Goal: Task Accomplishment & Management: Manage account settings

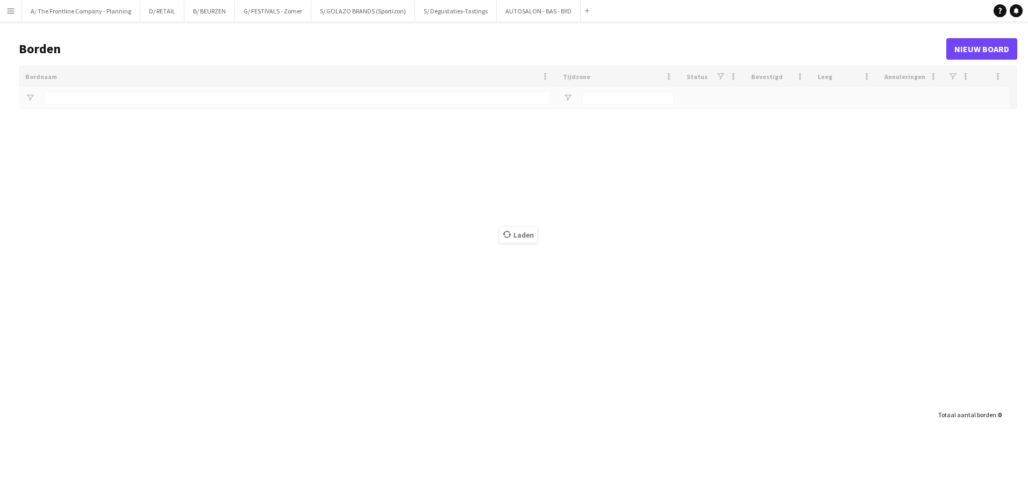
type input "*********"
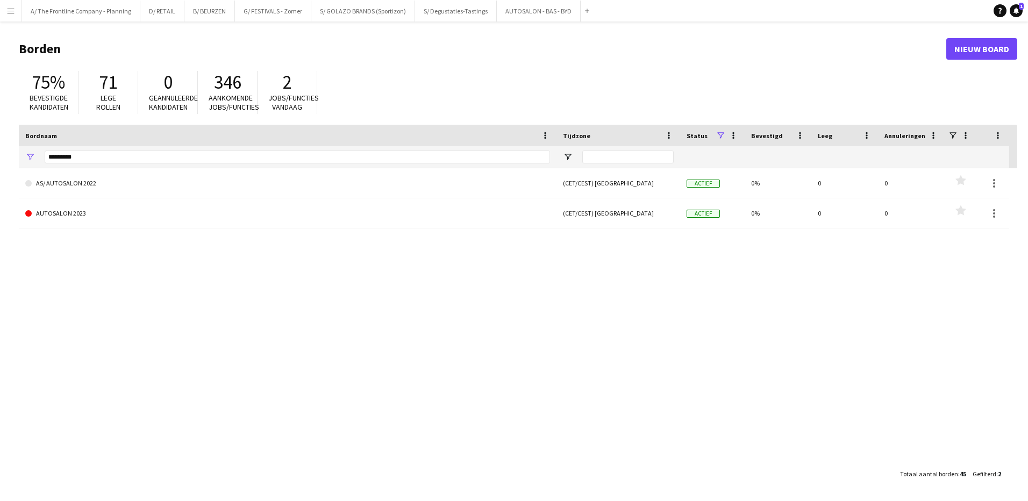
click at [19, 13] on button "Menu" at bounding box center [11, 11] width 22 height 22
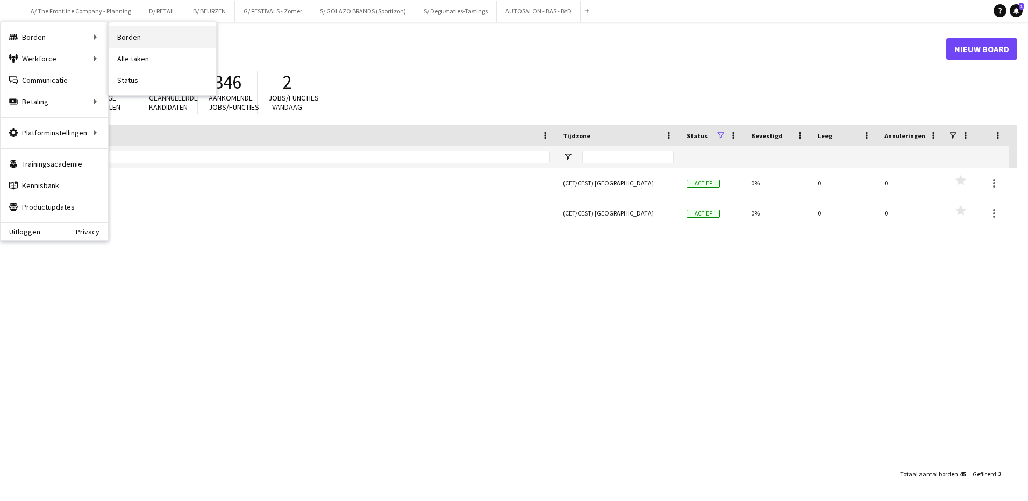
click at [122, 41] on link "Borden" at bounding box center [163, 37] width 108 height 22
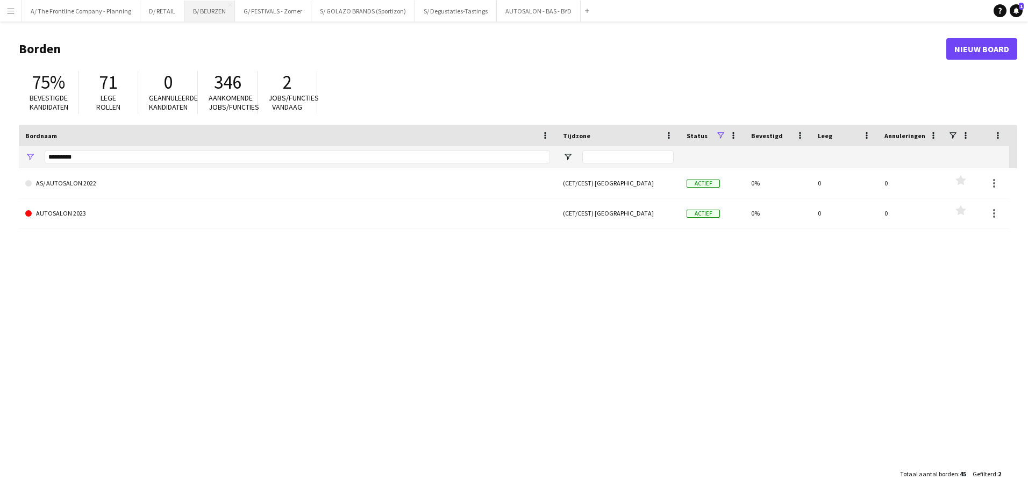
click at [215, 12] on button "B/ BEURZEN Sluiten" at bounding box center [209, 11] width 51 height 21
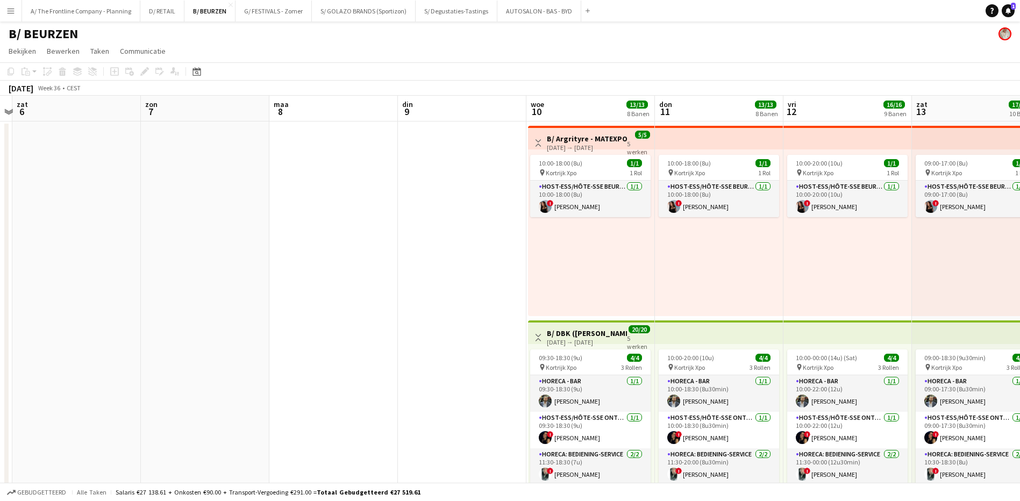
scroll to position [0, 381]
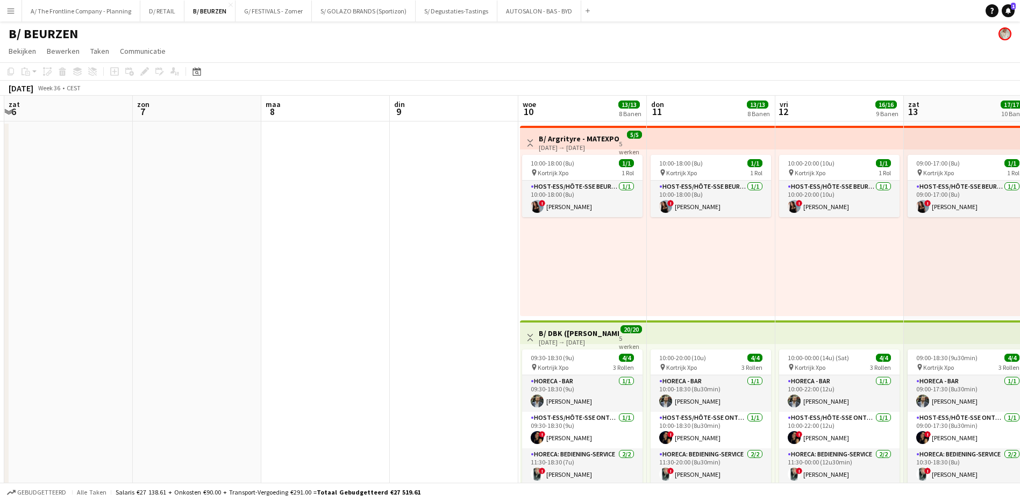
drag, startPoint x: 539, startPoint y: 296, endPoint x: 158, endPoint y: 254, distance: 383.5
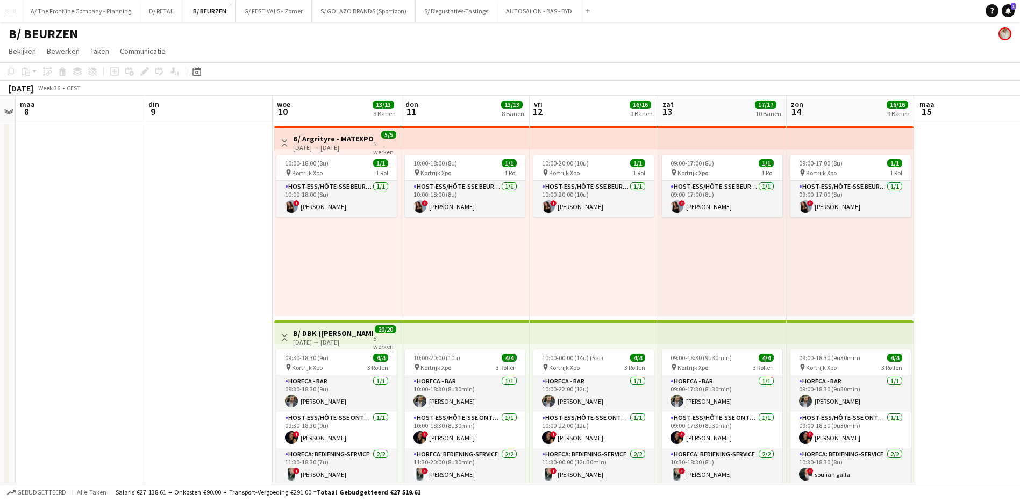
scroll to position [0, 375]
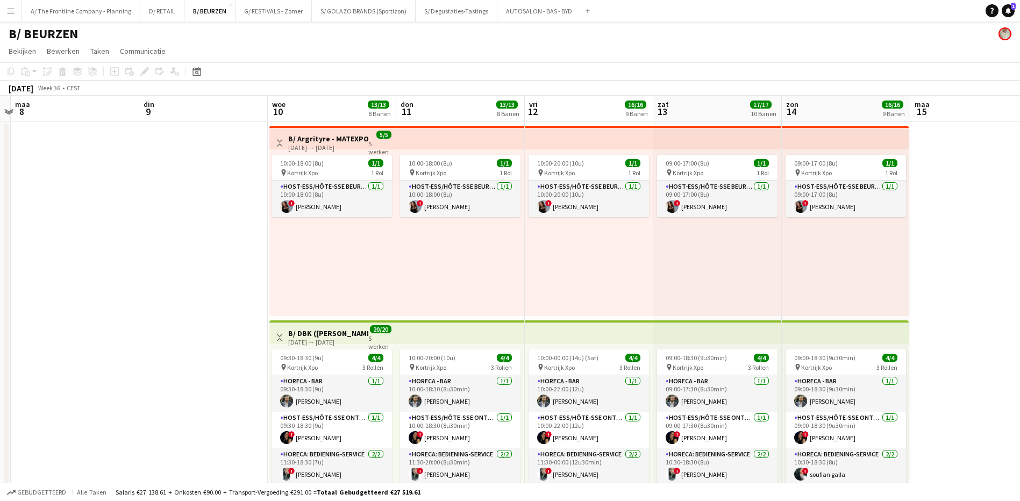
drag, startPoint x: 459, startPoint y: 253, endPoint x: 208, endPoint y: 225, distance: 252.2
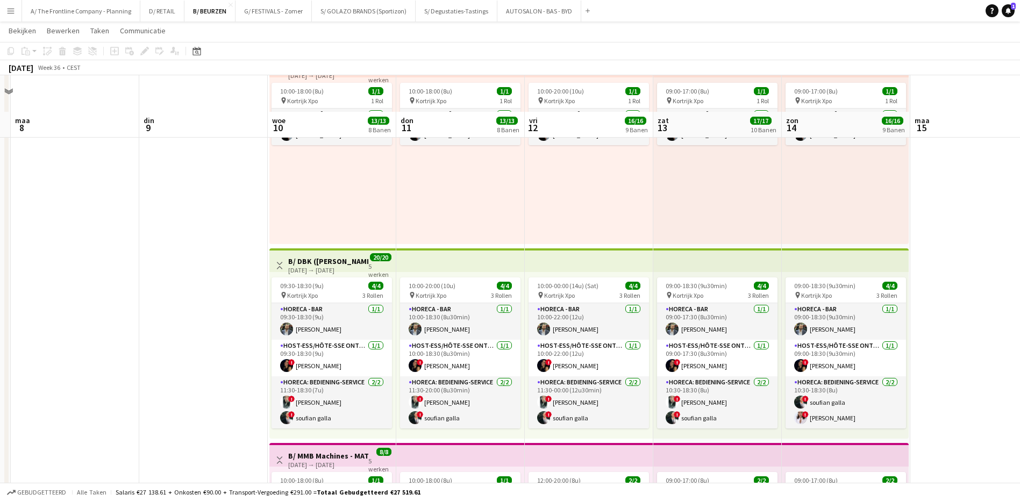
scroll to position [108, 0]
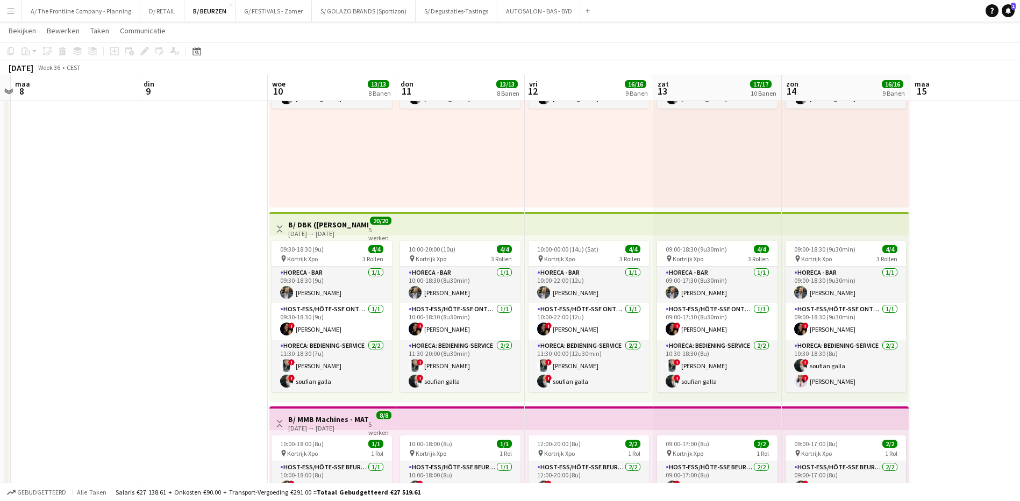
click at [277, 226] on app-icon "Weergave Wisselen" at bounding box center [280, 229] width 8 height 8
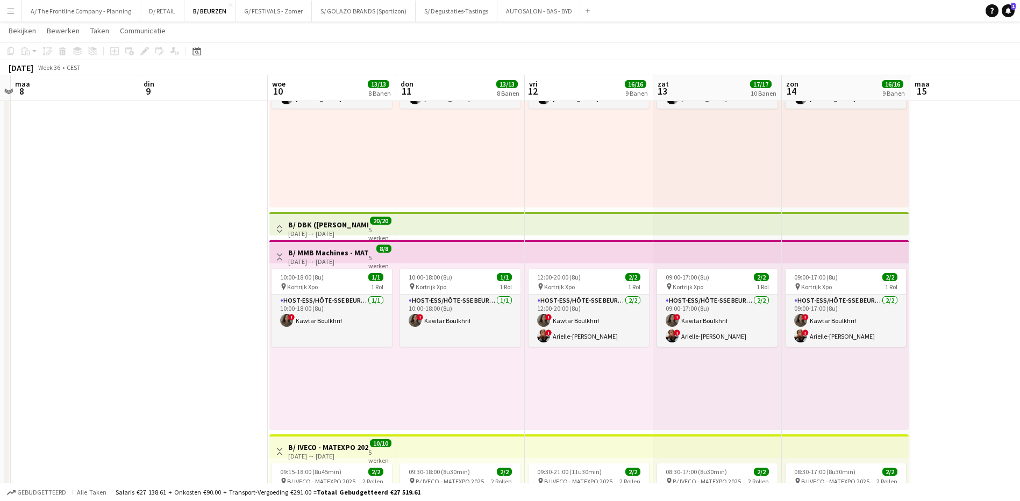
click at [281, 259] on app-icon "Weergave Wisselen" at bounding box center [280, 257] width 8 height 8
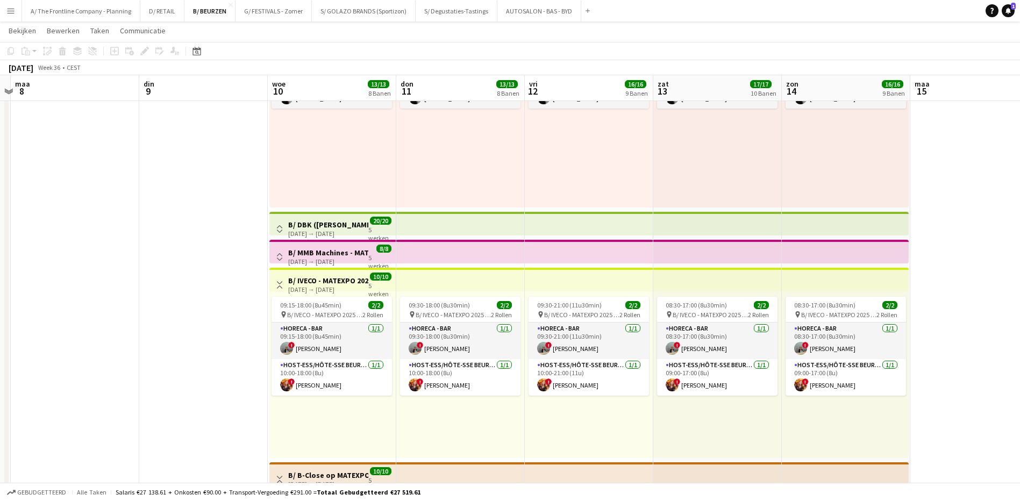
click at [282, 284] on app-icon "Weergave Wisselen" at bounding box center [280, 285] width 8 height 8
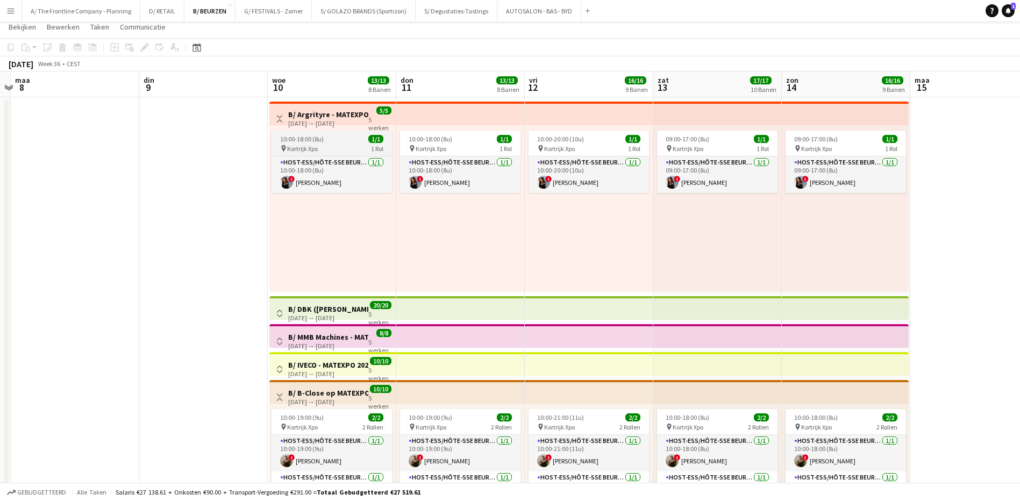
scroll to position [0, 0]
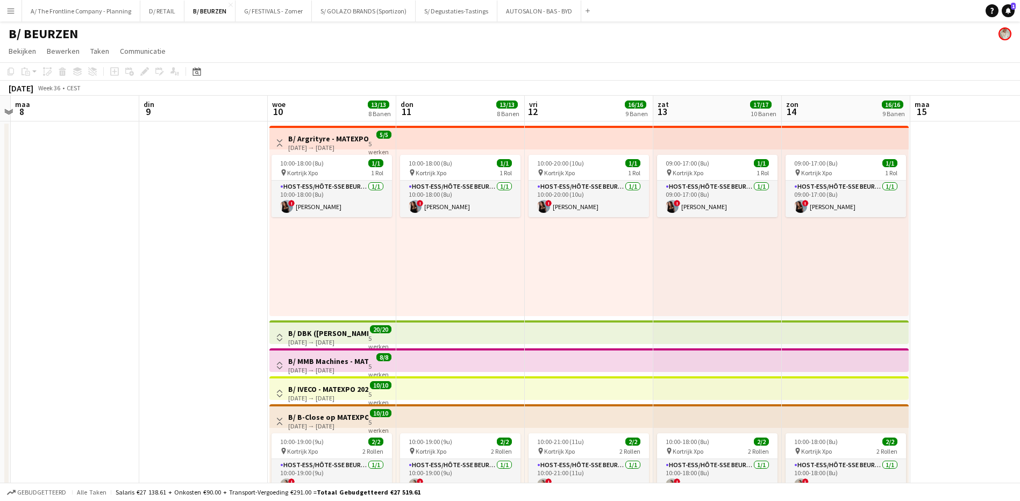
click at [280, 141] on app-icon "Weergave Wisselen" at bounding box center [280, 143] width 8 height 8
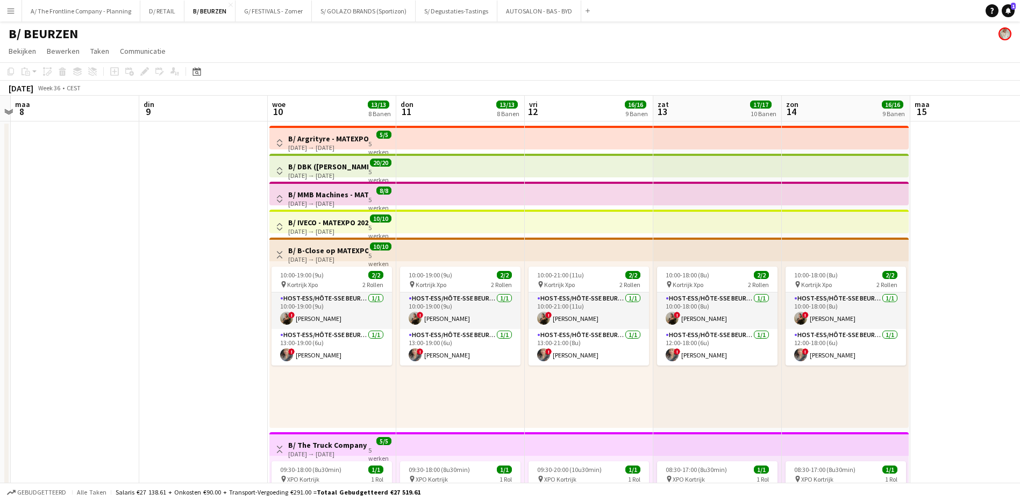
click at [276, 258] on app-icon "Weergave Wisselen" at bounding box center [280, 255] width 8 height 8
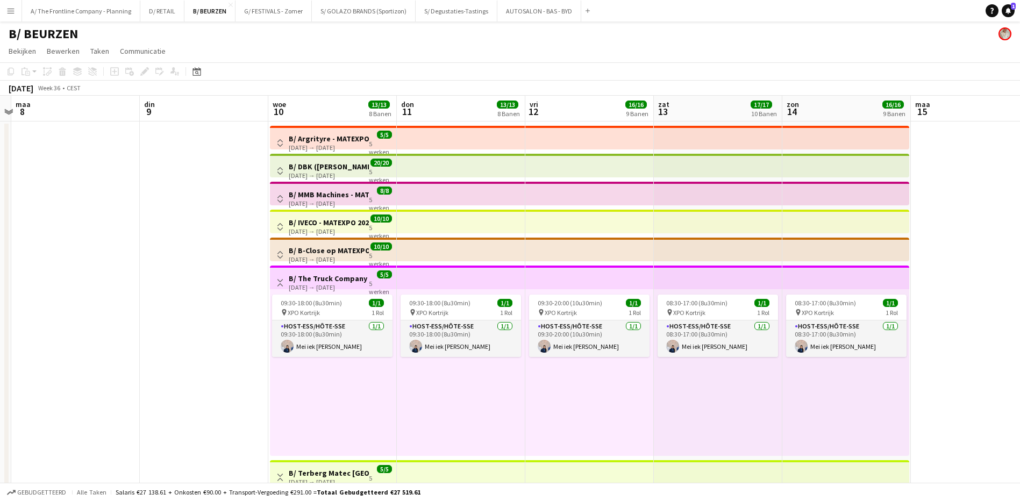
click at [281, 279] on app-icon "Weergave Wisselen" at bounding box center [280, 283] width 8 height 8
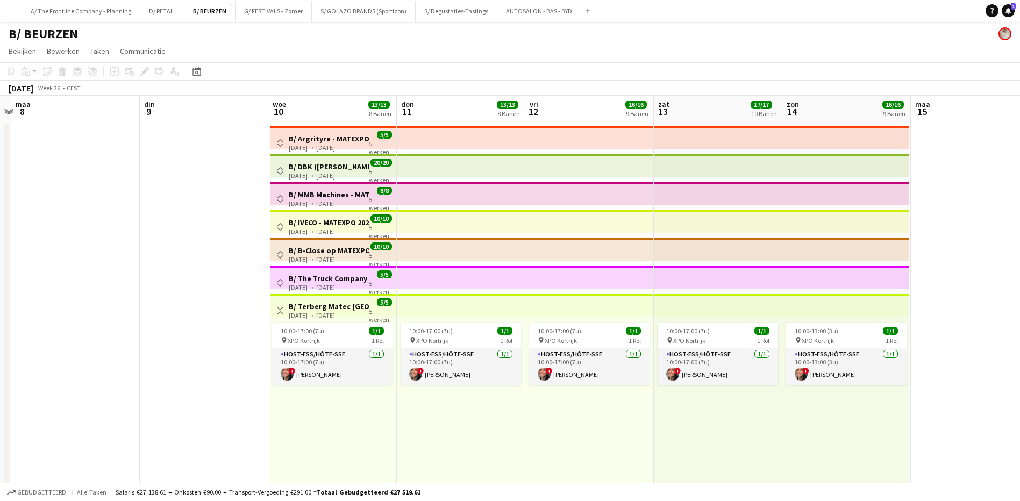
click at [338, 141] on h3 "B/ Argrityre - MATEXPO 2025 - 10-14/09" at bounding box center [329, 139] width 80 height 10
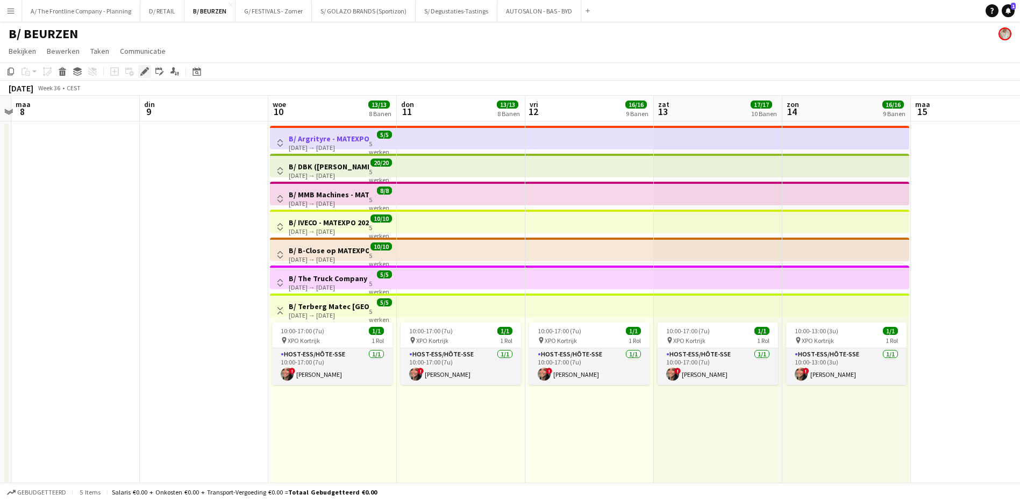
click at [142, 74] on icon at bounding box center [141, 74] width 3 height 3
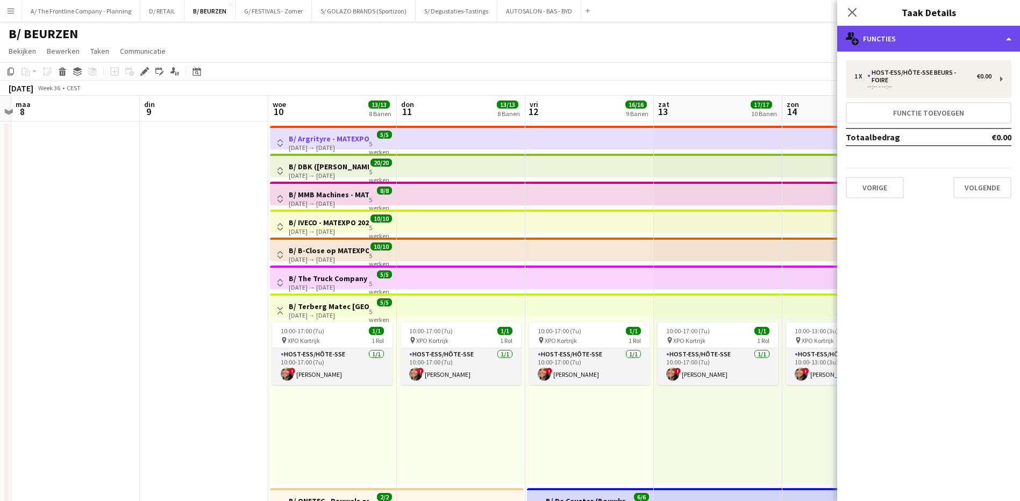
click at [914, 42] on div "multiple-users-add Functies" at bounding box center [928, 39] width 183 height 26
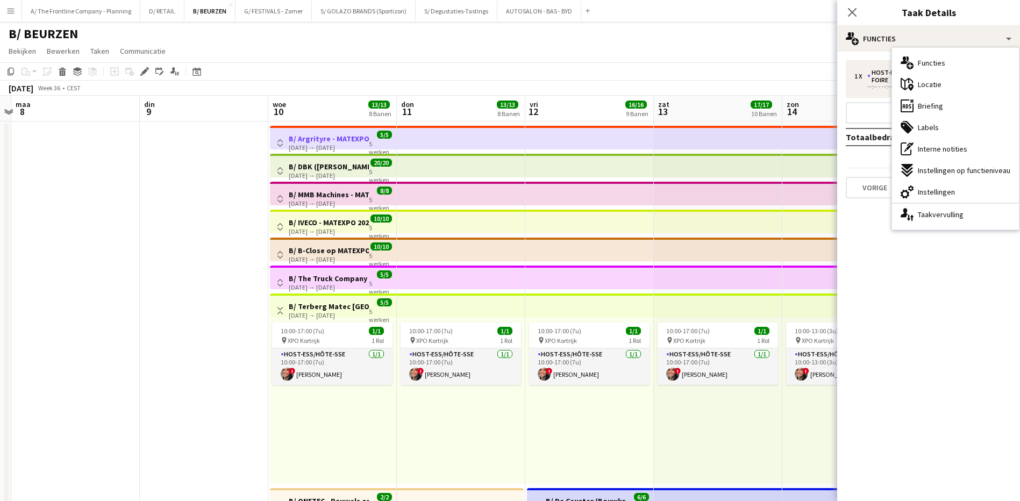
click at [309, 280] on h3 "B/ The Truck Company - Matexpo 10-14/09 2025" at bounding box center [329, 279] width 80 height 10
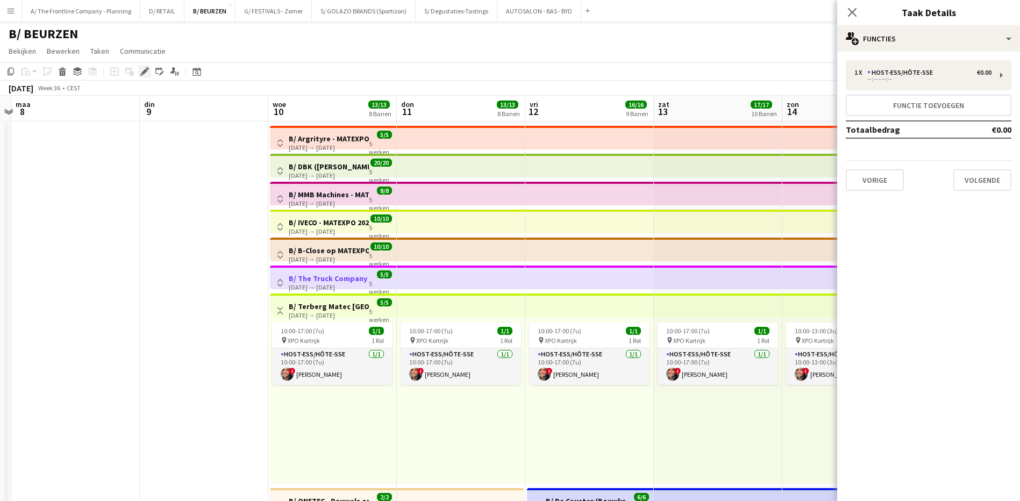
click at [149, 75] on div "Bewerken" at bounding box center [144, 71] width 13 height 13
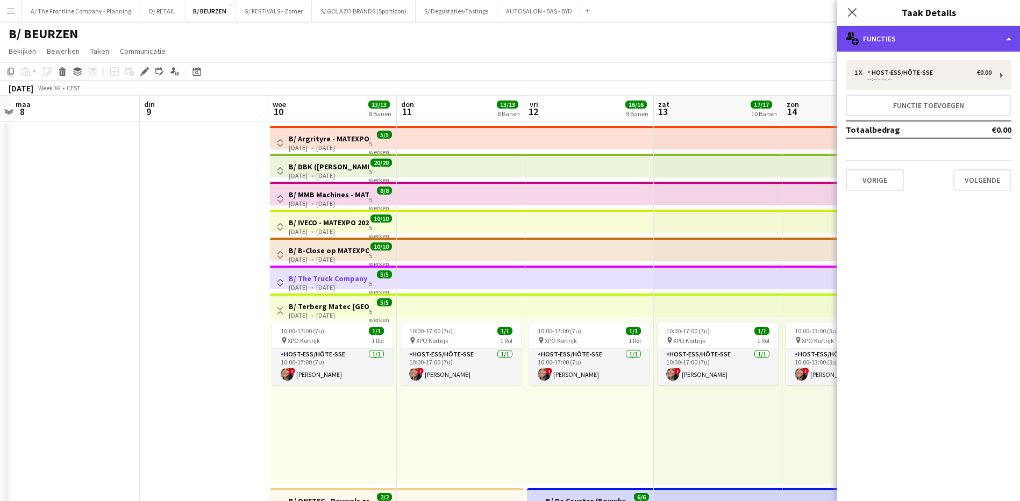
click at [934, 44] on div "multiple-users-add Functies" at bounding box center [928, 39] width 183 height 26
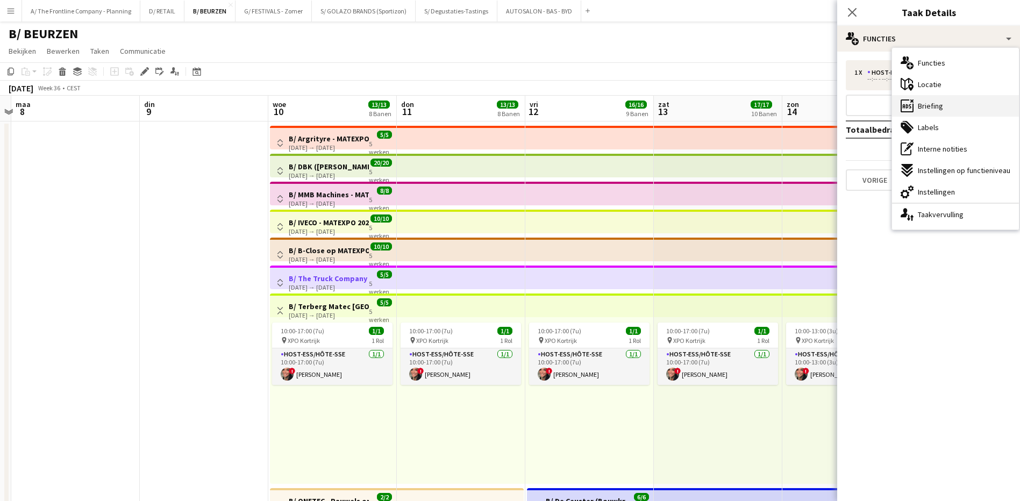
click at [935, 105] on span "Briefing" at bounding box center [930, 106] width 25 height 10
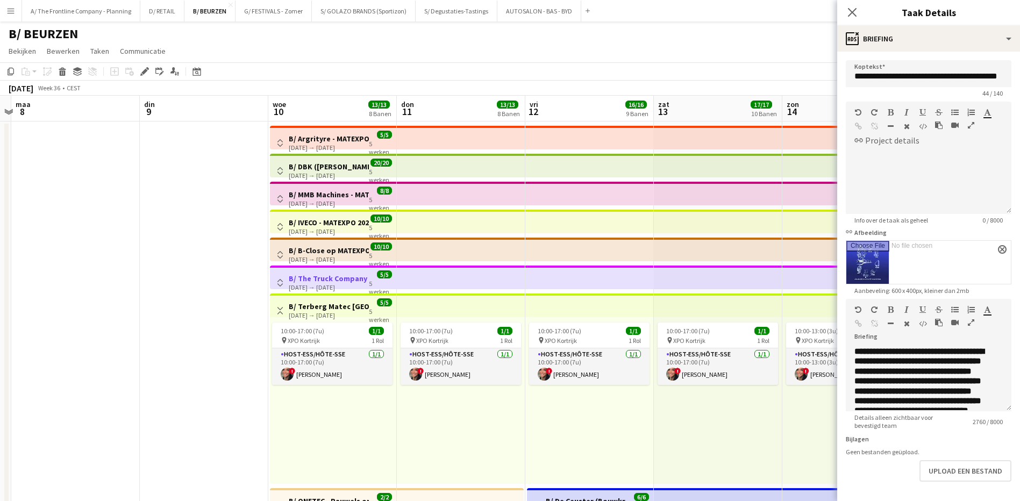
click at [281, 281] on app-icon "Weergave Wisselen" at bounding box center [280, 283] width 8 height 8
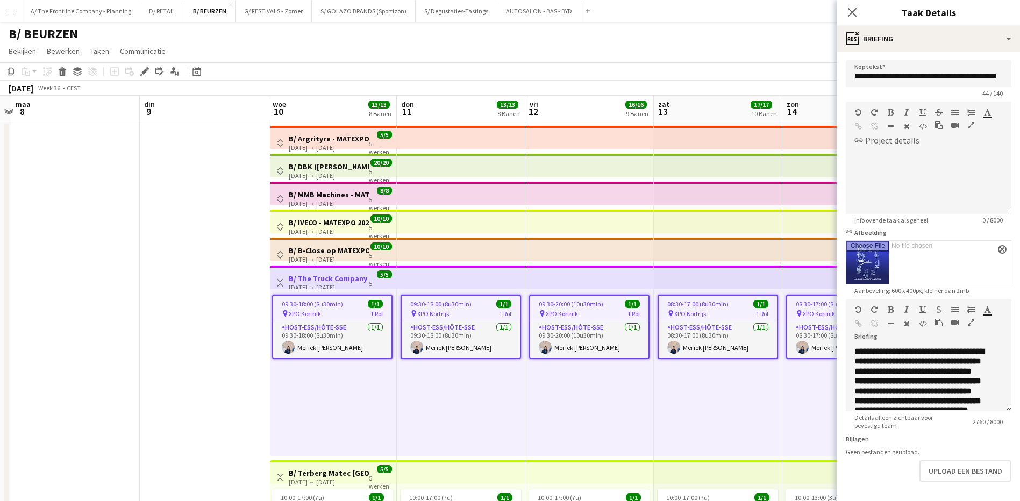
click at [973, 326] on icon "button" at bounding box center [971, 323] width 6 height 8
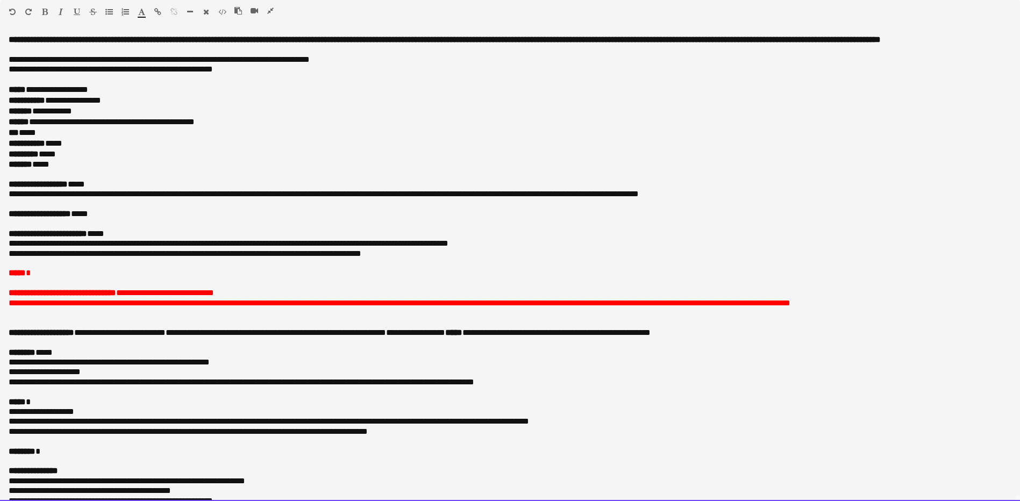
drag, startPoint x: 142, startPoint y: 303, endPoint x: 256, endPoint y: 305, distance: 114.6
click at [256, 298] on p "**********" at bounding box center [506, 293] width 995 height 10
drag, startPoint x: 140, startPoint y: 301, endPoint x: 247, endPoint y: 305, distance: 107.6
click at [247, 298] on p "**********" at bounding box center [506, 293] width 995 height 10
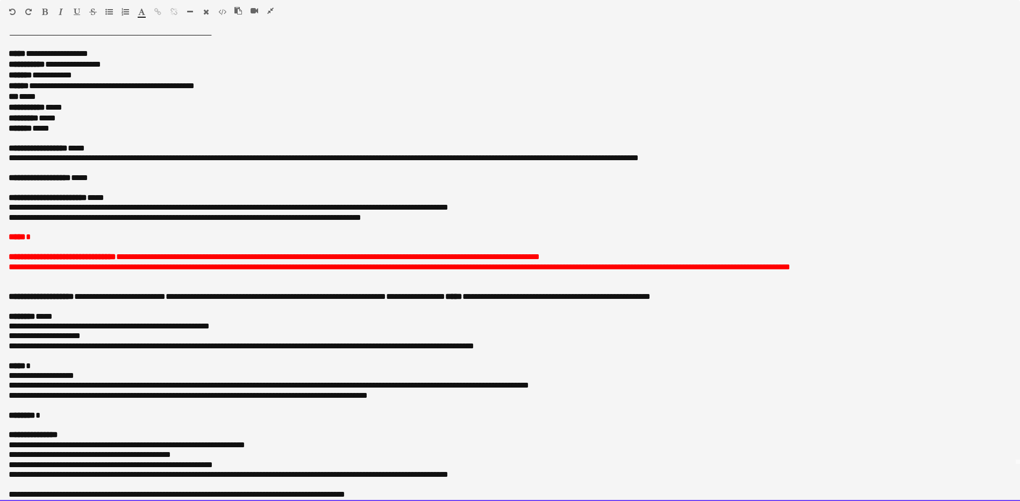
scroll to position [54, 0]
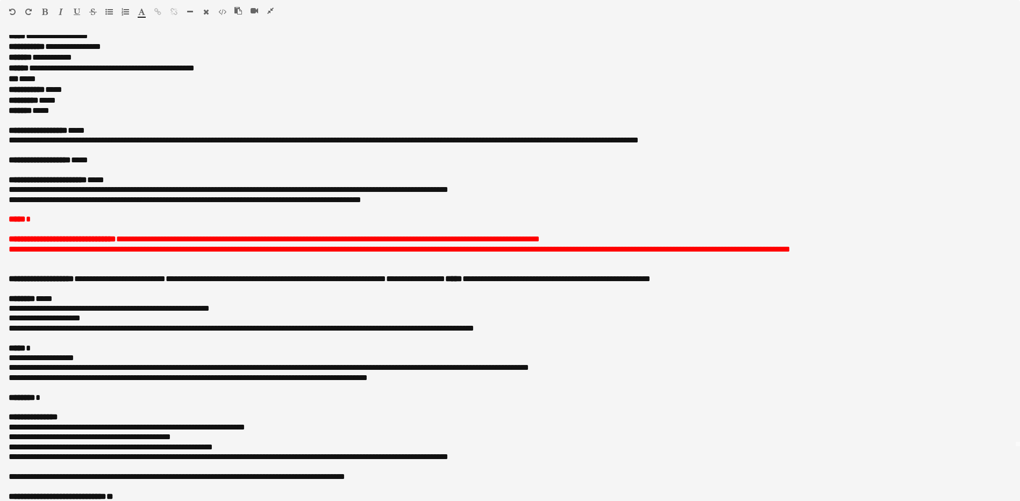
click at [269, 10] on icon "button" at bounding box center [270, 11] width 6 height 8
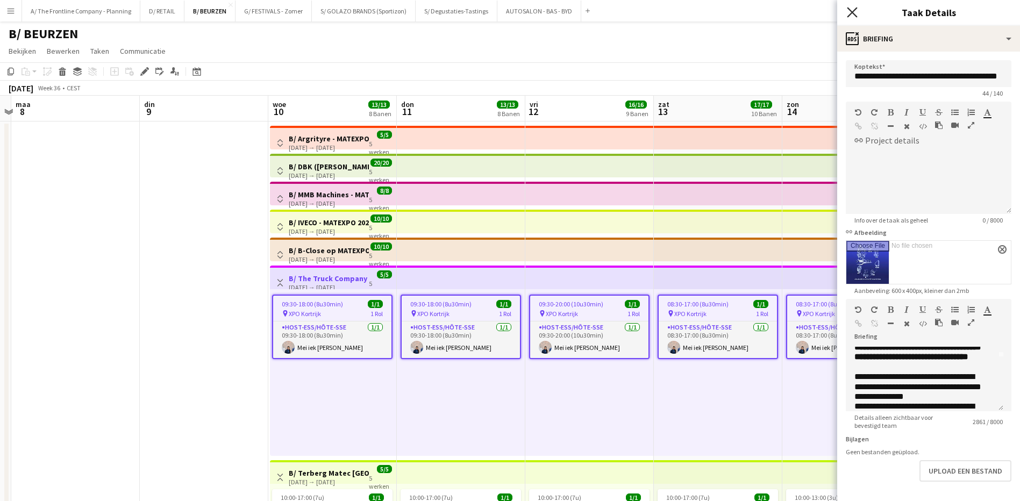
click at [852, 12] on icon at bounding box center [852, 12] width 10 height 10
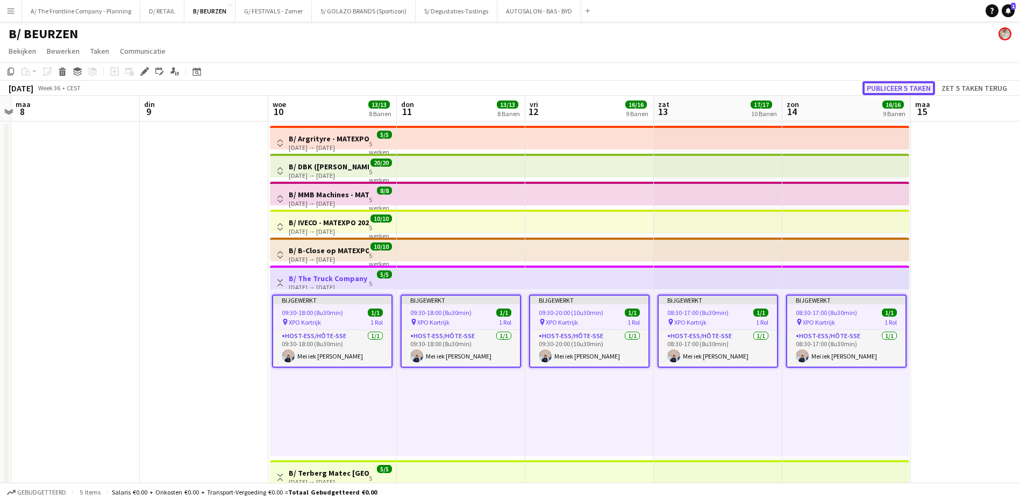
click at [882, 86] on button "Publiceer 5 taken" at bounding box center [898, 88] width 73 height 14
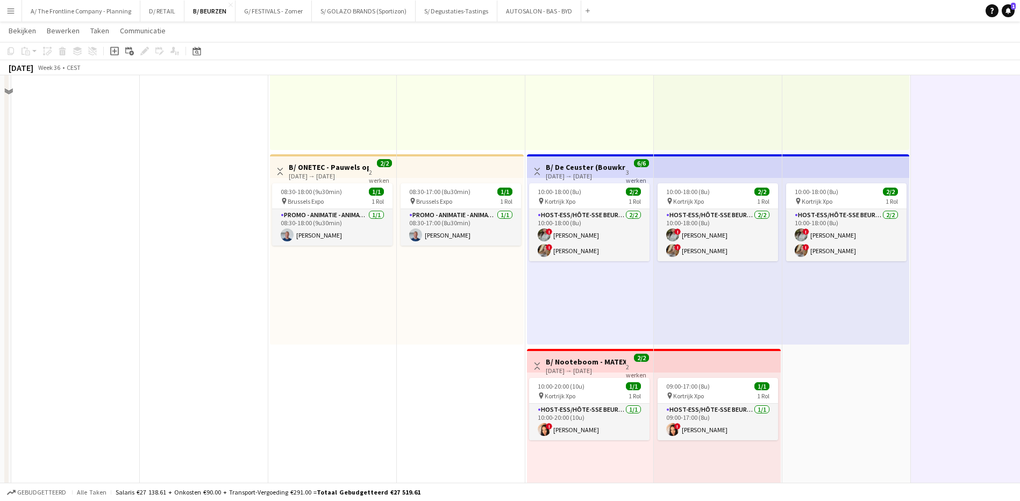
scroll to position [366, 0]
